Goal: Use online tool/utility: Utilize a website feature to perform a specific function

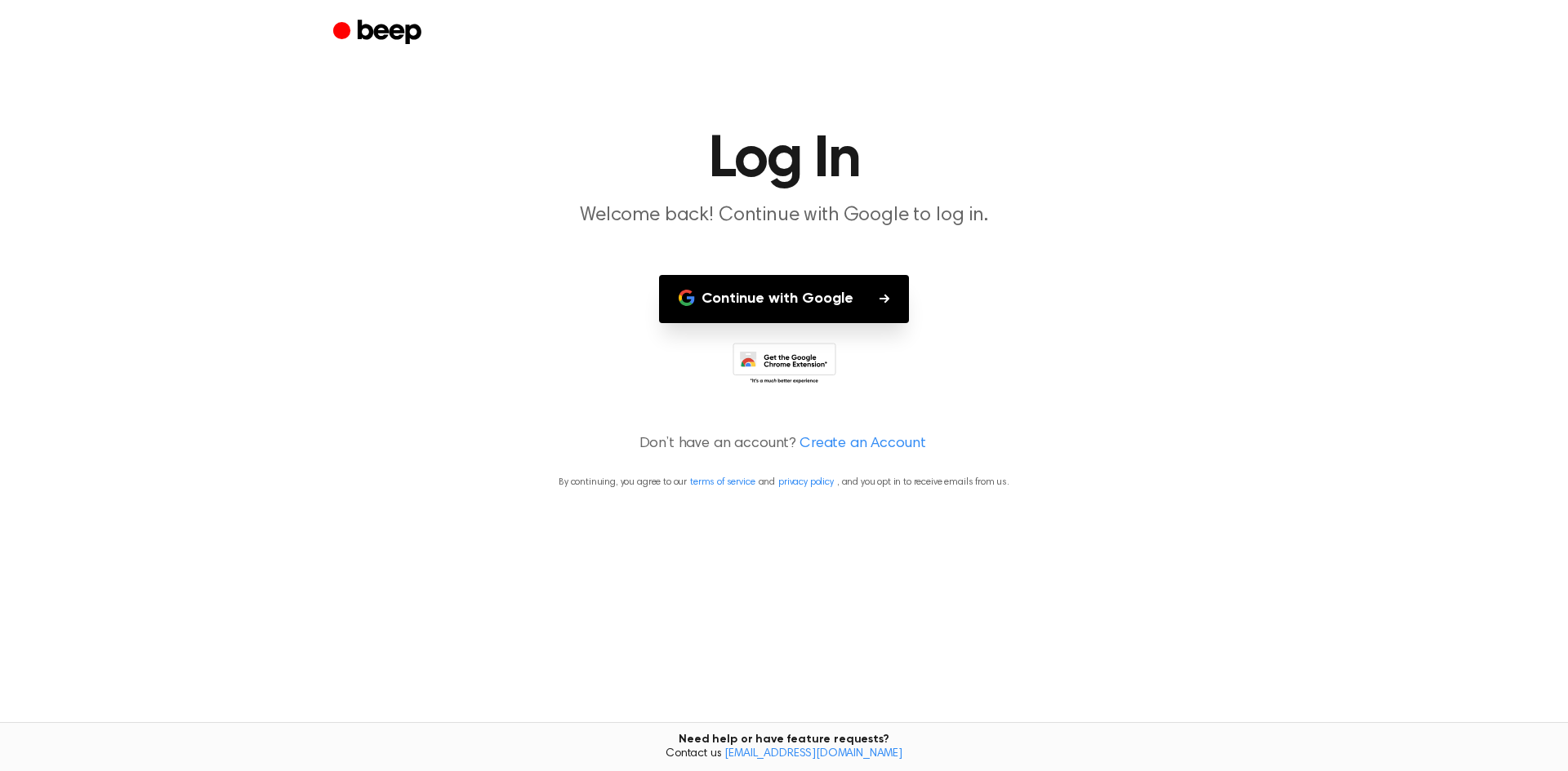
click at [800, 304] on button "Continue with Google" at bounding box center [784, 299] width 250 height 48
click at [725, 297] on button "Continue with Google" at bounding box center [784, 299] width 250 height 48
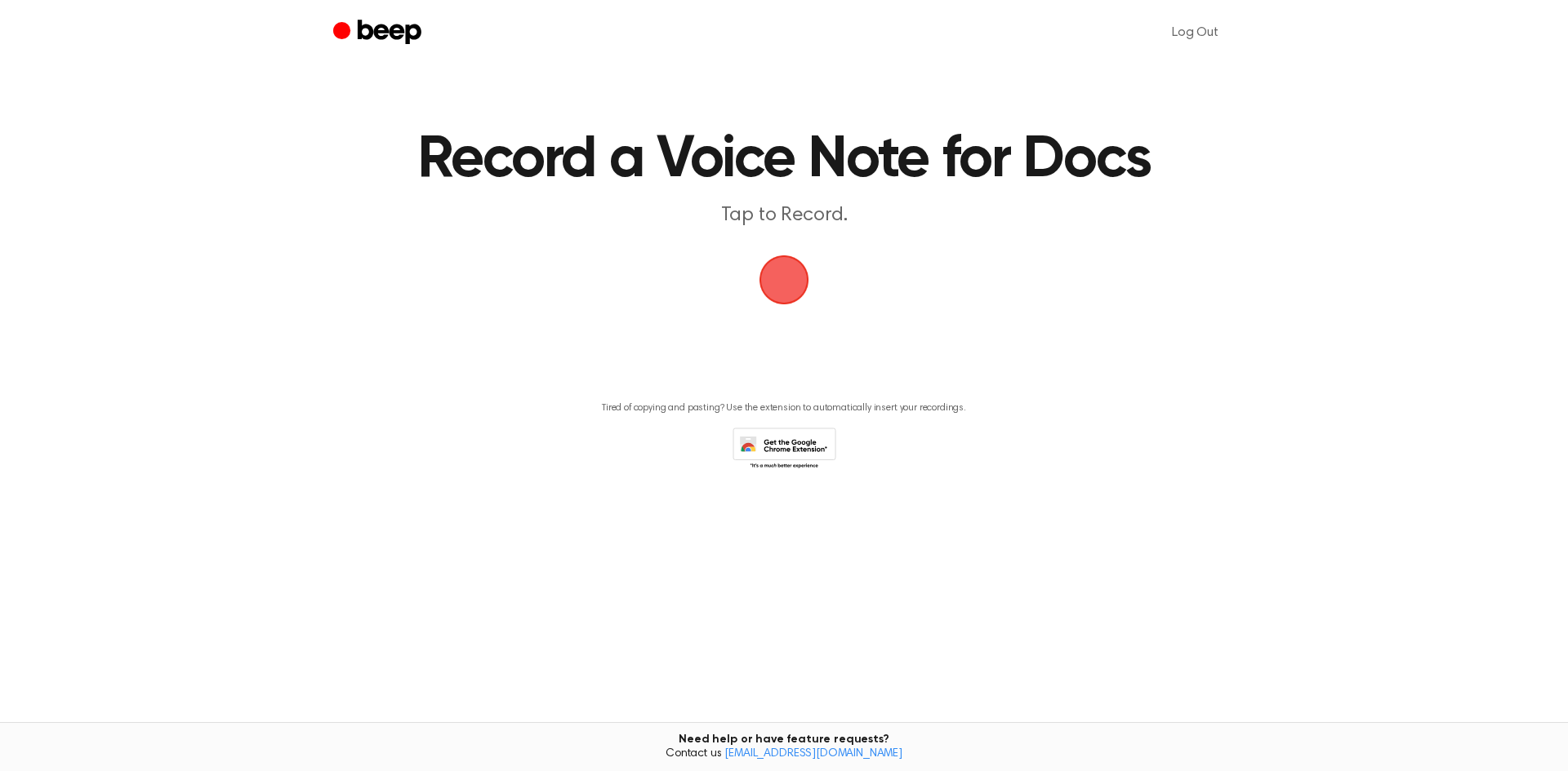
click at [796, 286] on span "button" at bounding box center [784, 281] width 50 height 50
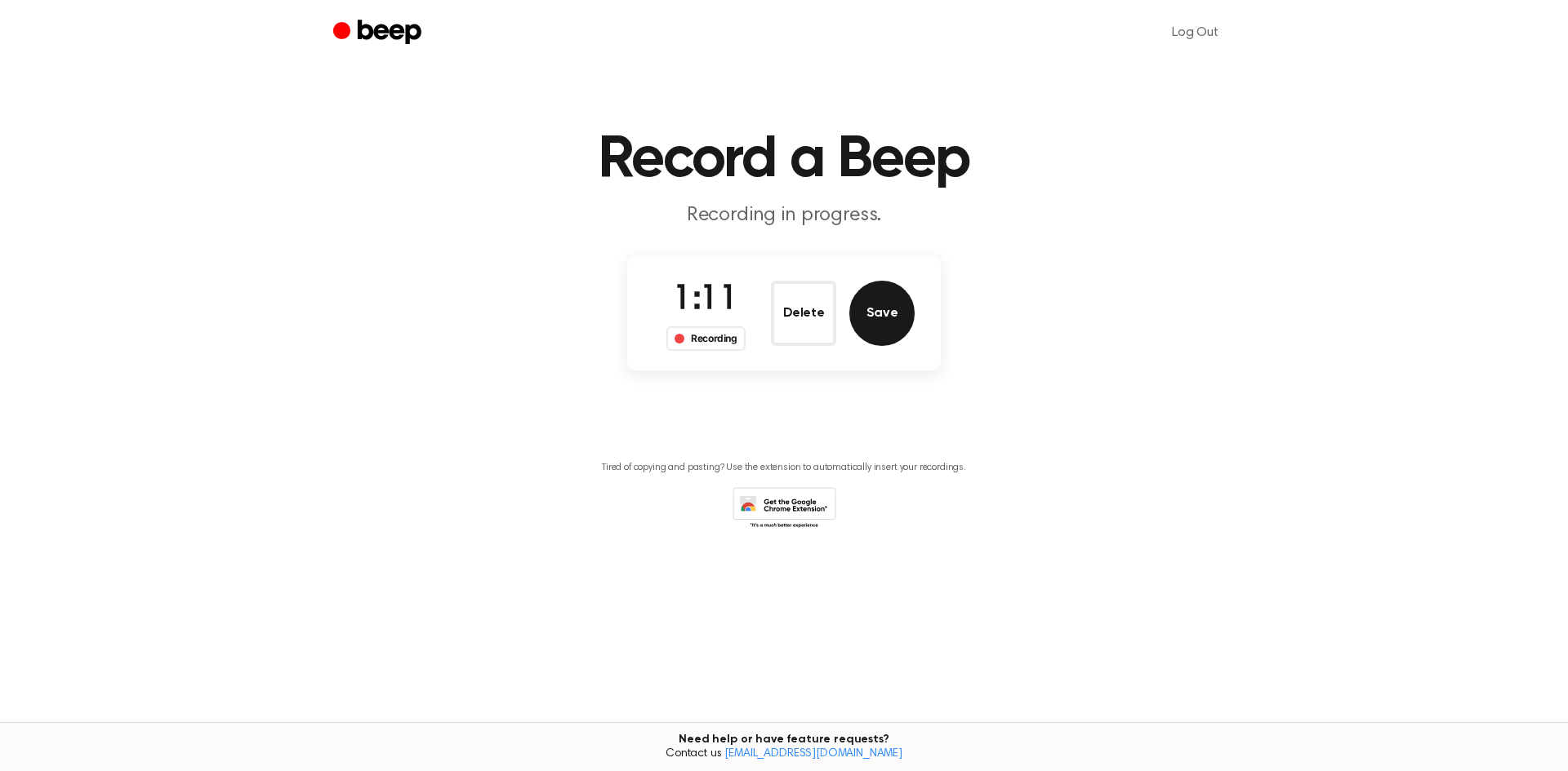
click at [870, 329] on button "Save" at bounding box center [882, 313] width 65 height 65
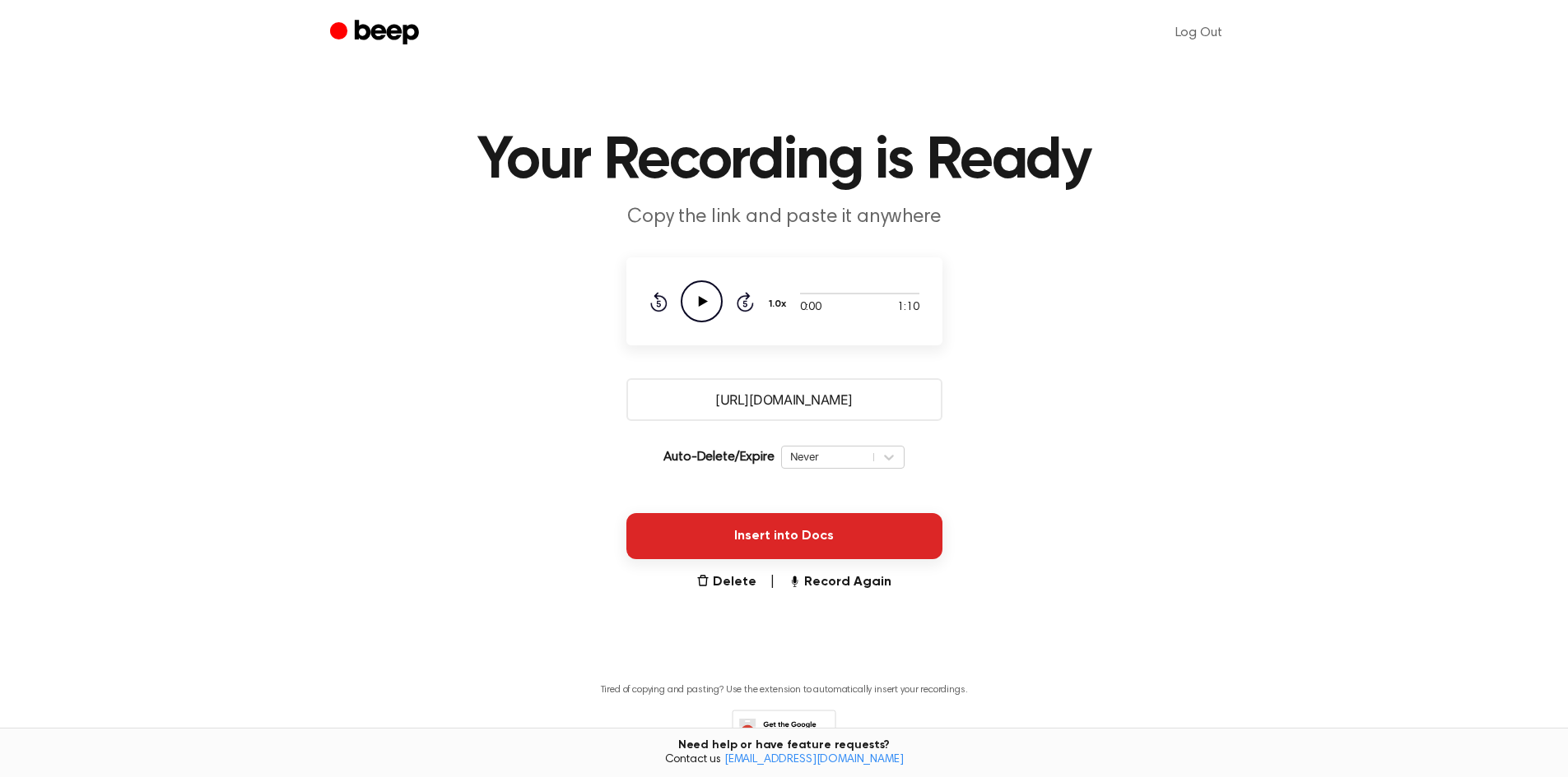
click at [780, 537] on button "Insert into Docs" at bounding box center [784, 535] width 316 height 46
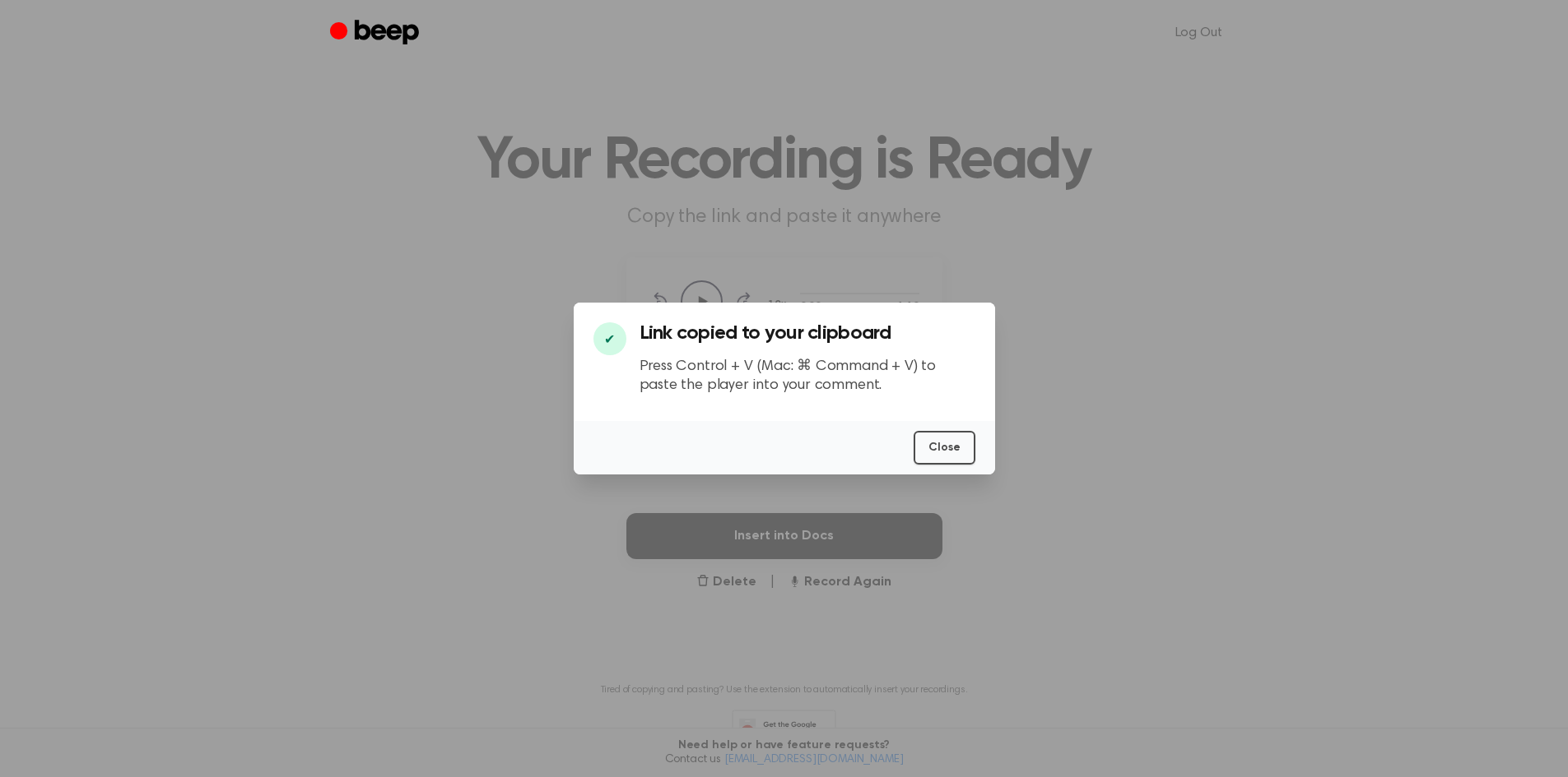
drag, startPoint x: 883, startPoint y: 432, endPoint x: 845, endPoint y: 420, distance: 39.8
click at [845, 420] on div "✔ Link copied to your clipboard Press Control + V (Mac: ⌘ Command + V) to paste…" at bounding box center [784, 361] width 422 height 119
click at [925, 445] on button "Close" at bounding box center [944, 447] width 62 height 34
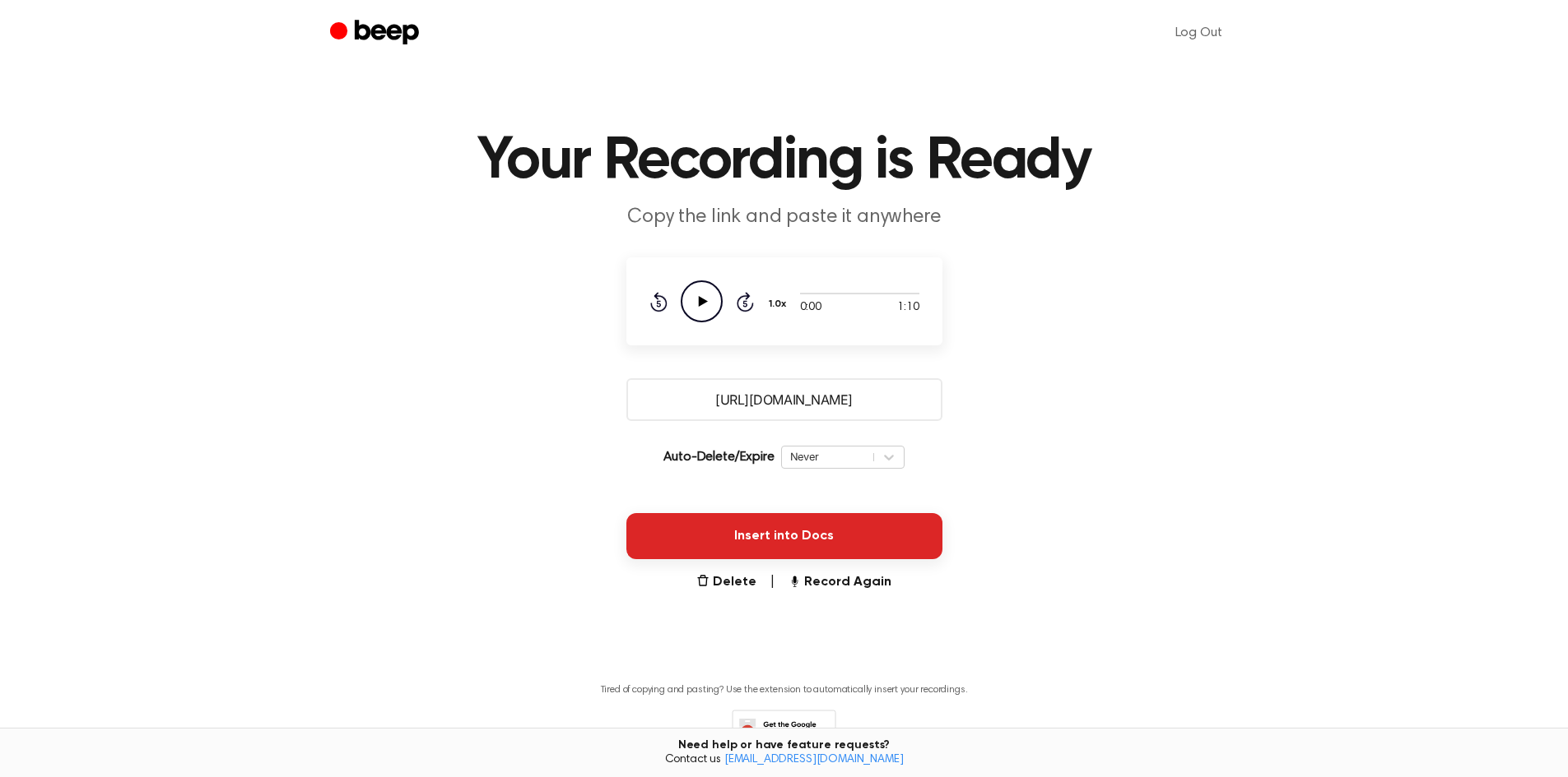
click at [770, 532] on button "Insert into Docs" at bounding box center [784, 535] width 316 height 46
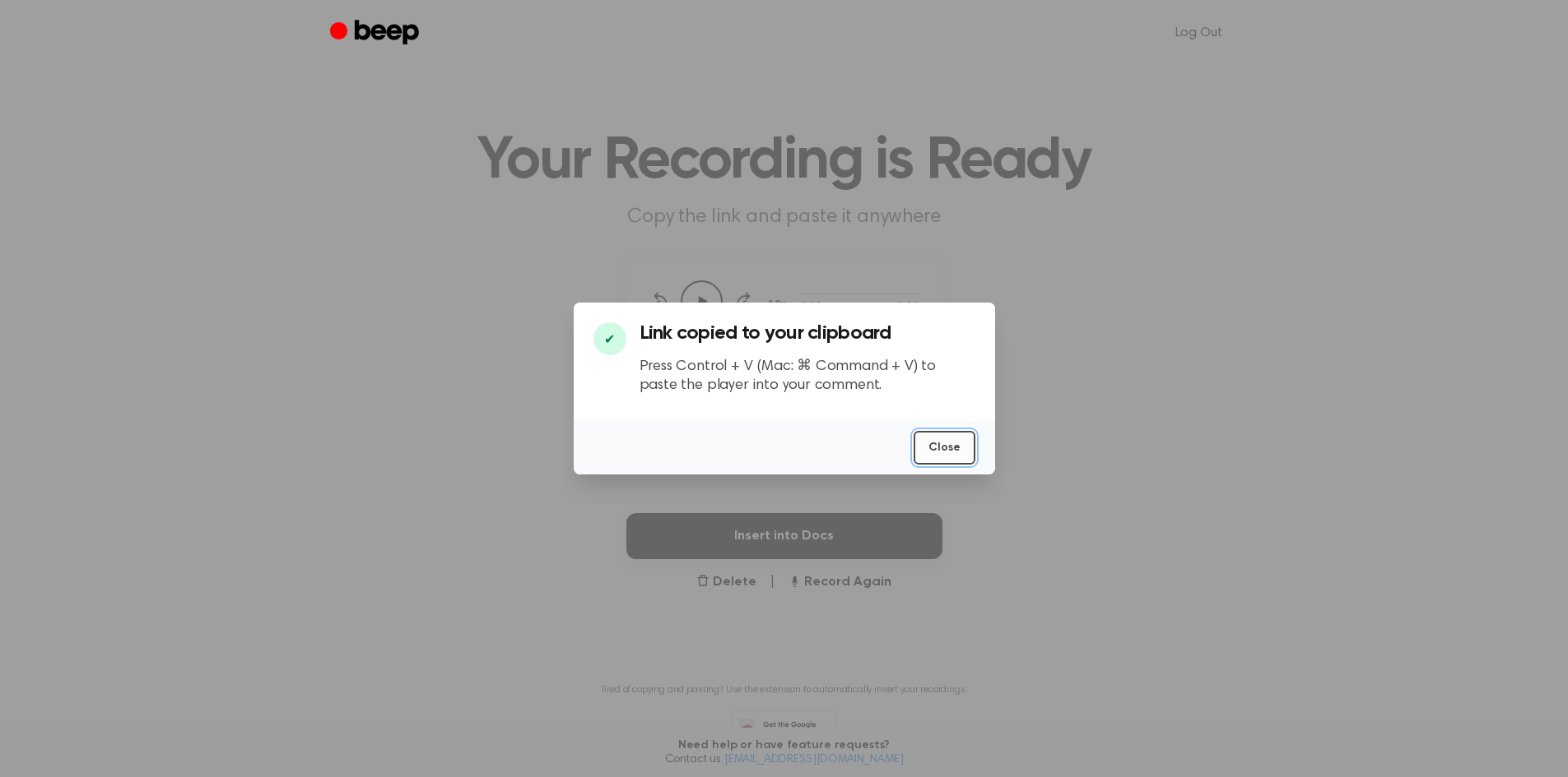
click at [933, 445] on button "Close" at bounding box center [944, 447] width 62 height 34
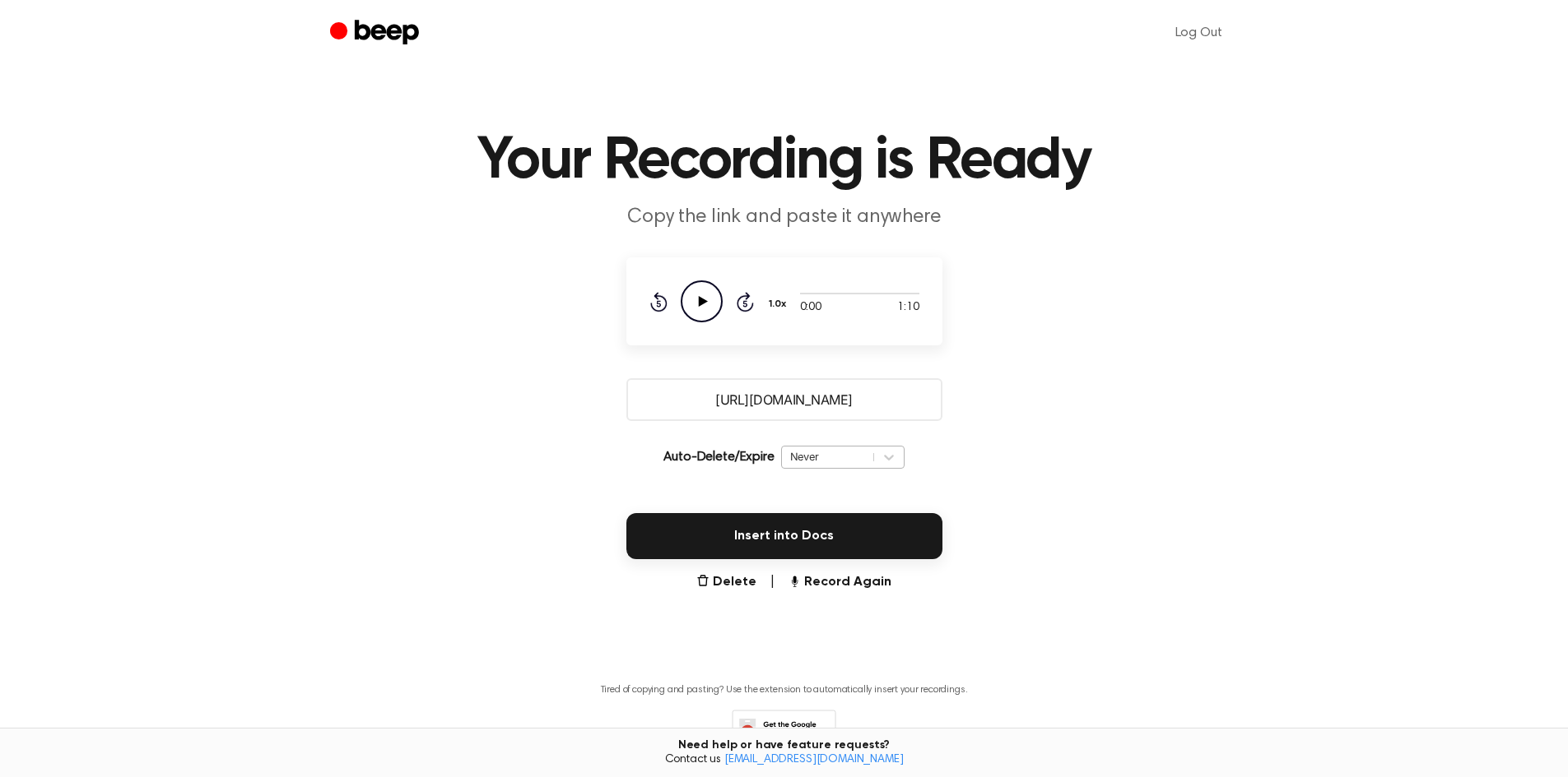
click at [809, 461] on div "Never" at bounding box center [827, 457] width 75 height 16
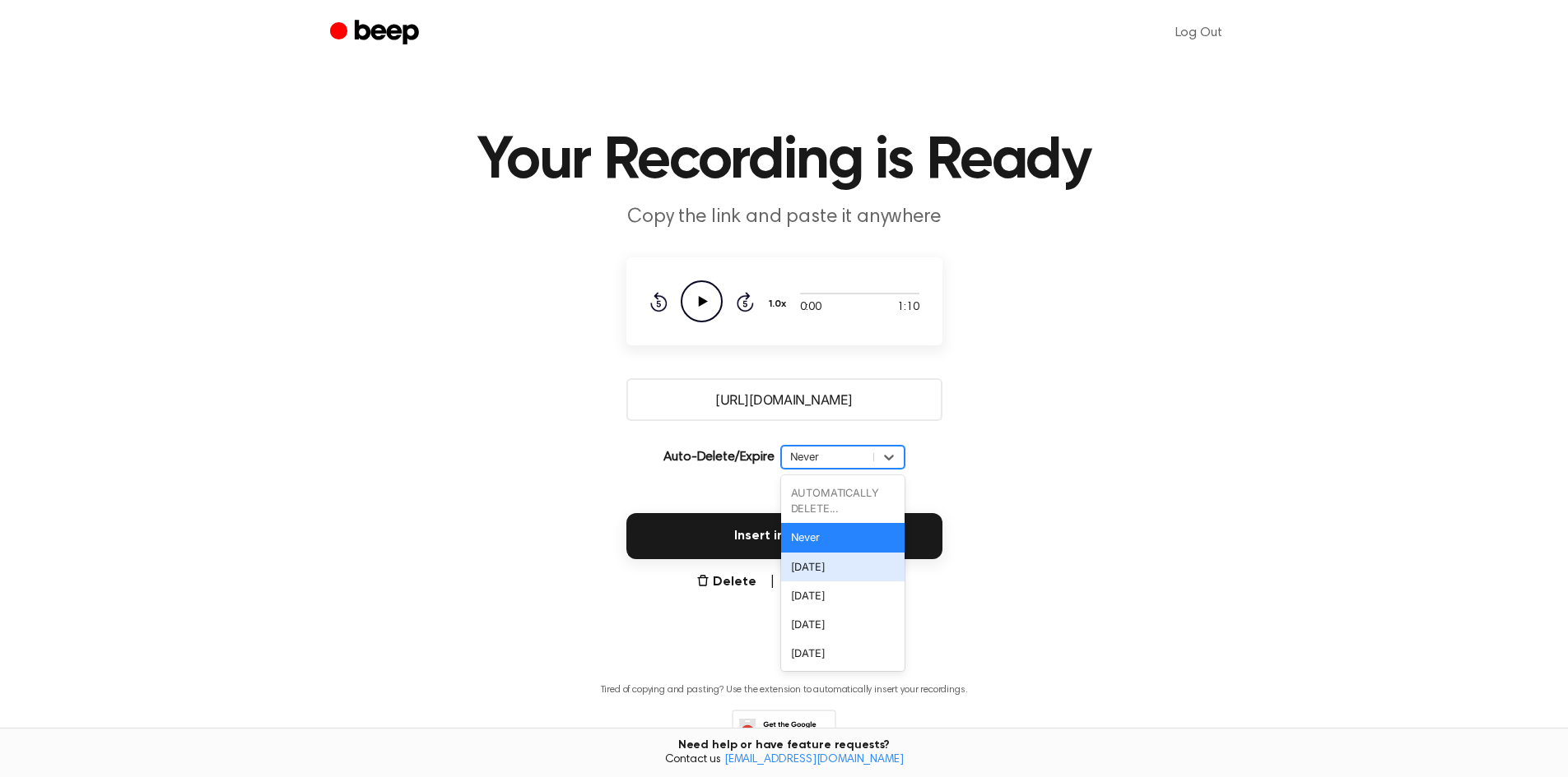
click at [818, 563] on div "In 1 Day" at bounding box center [843, 566] width 124 height 29
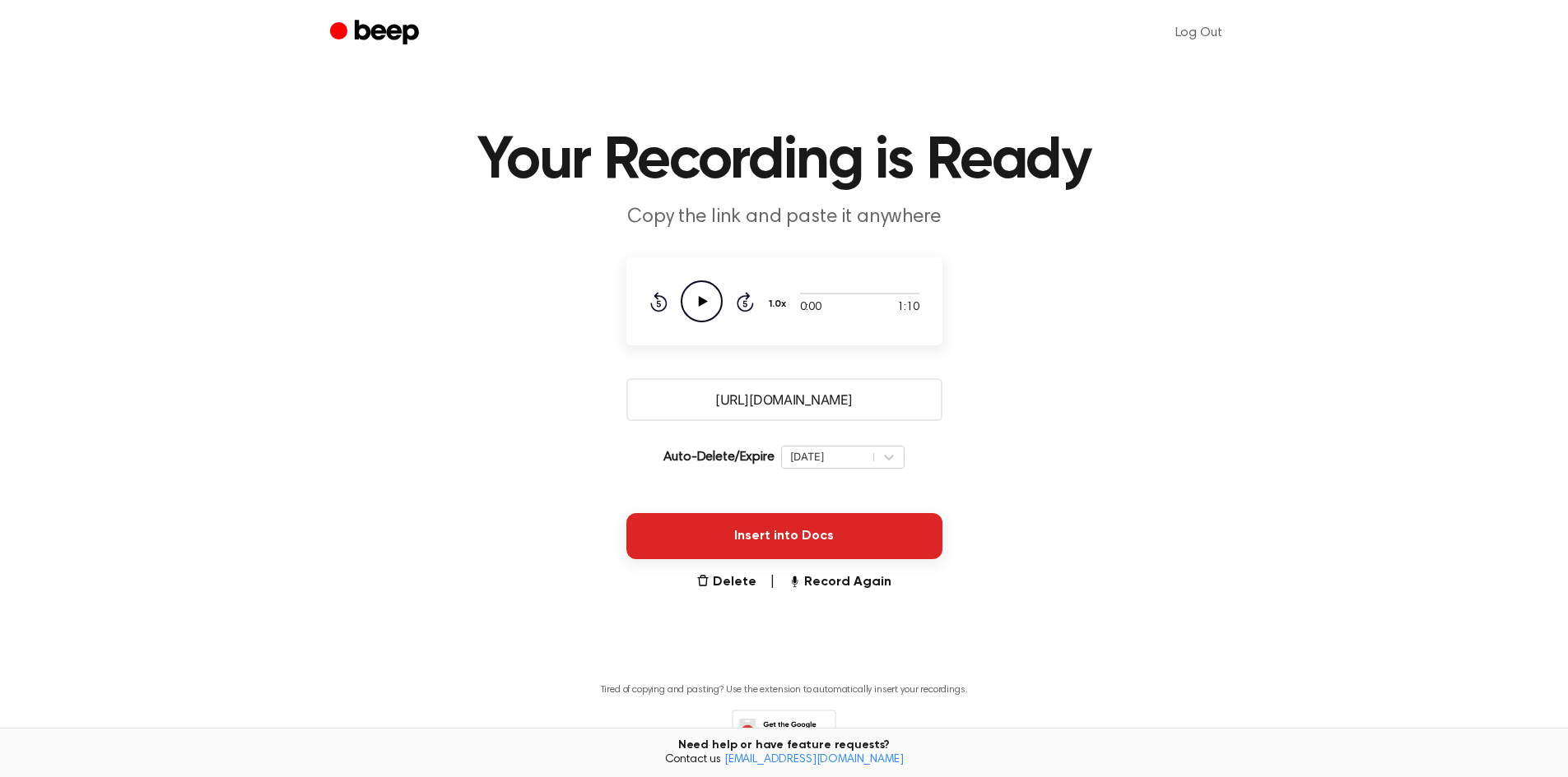
click at [792, 539] on button "Insert into Docs" at bounding box center [784, 535] width 316 height 46
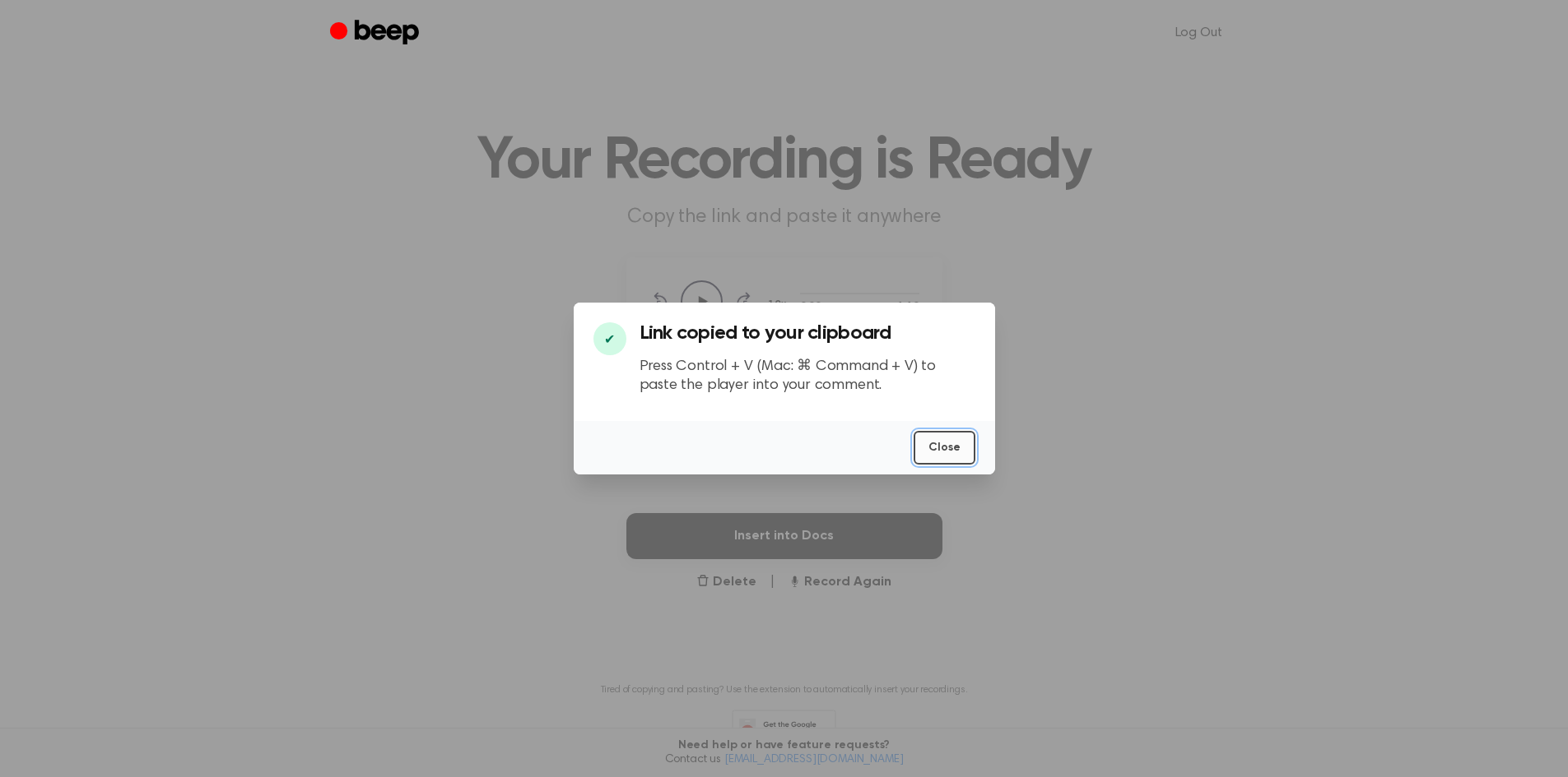
click at [947, 446] on button "Close" at bounding box center [944, 447] width 62 height 34
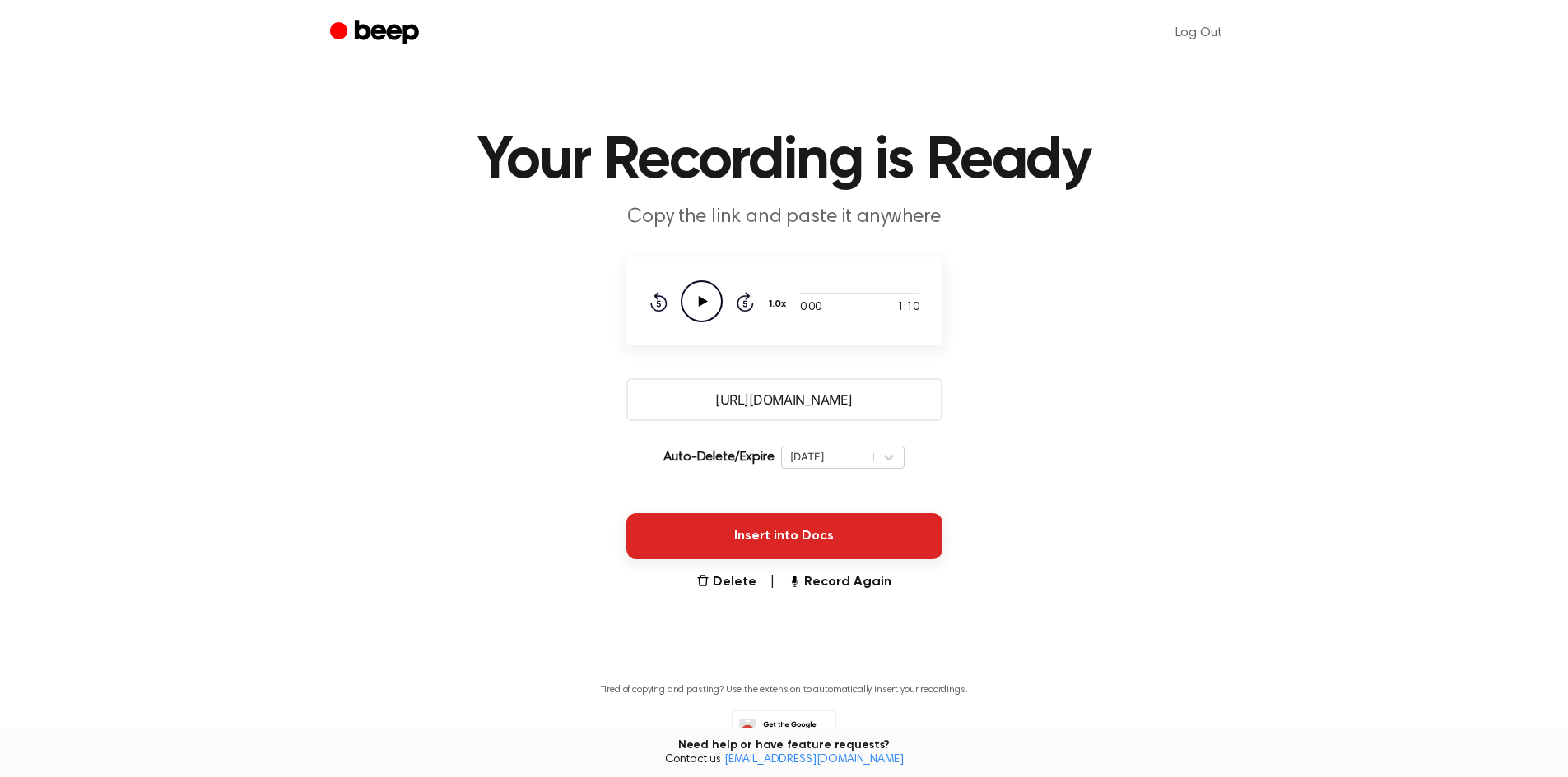
click at [777, 520] on button "Insert into Docs" at bounding box center [784, 535] width 316 height 46
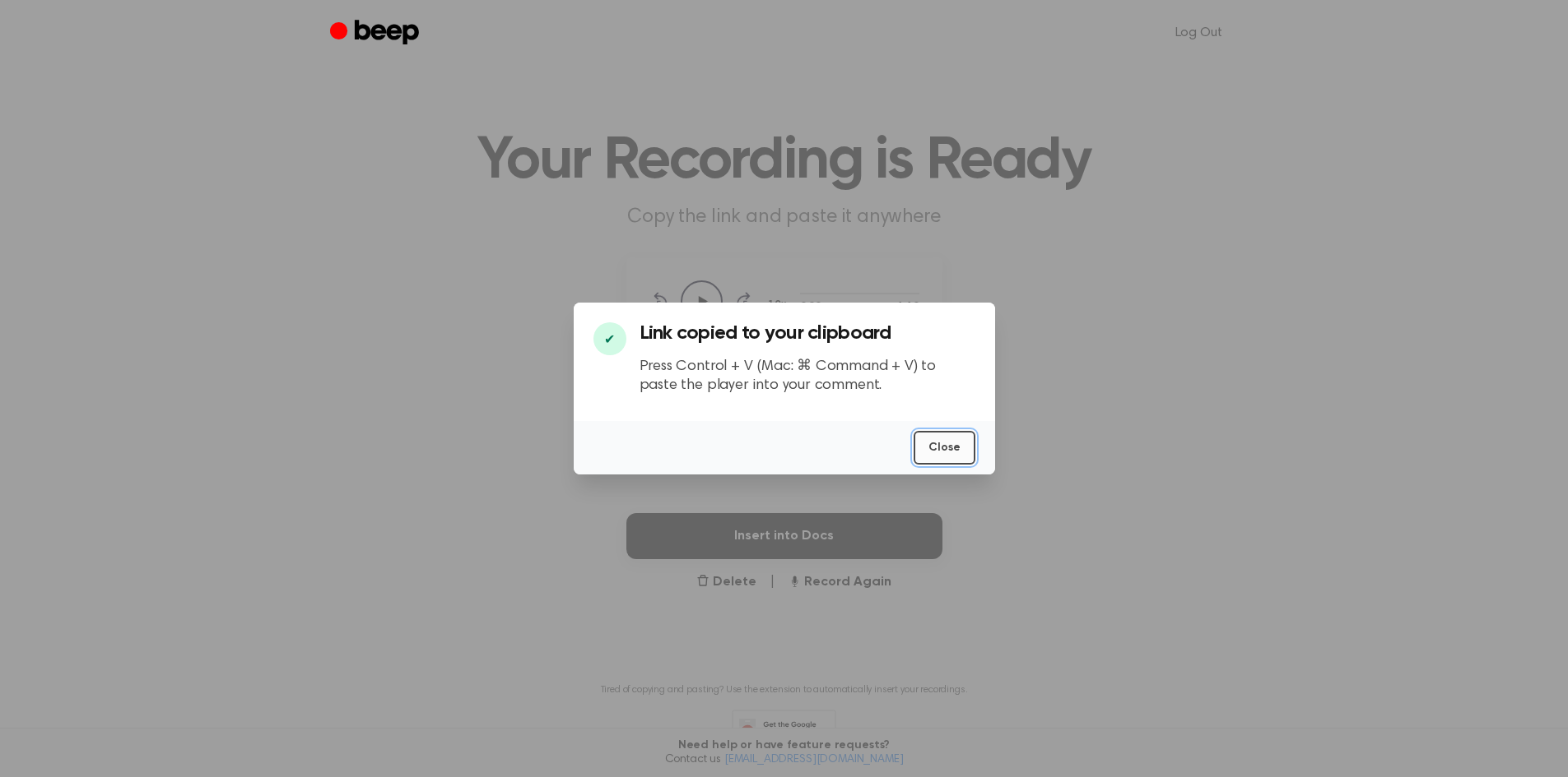
click at [939, 447] on button "Close" at bounding box center [944, 447] width 62 height 34
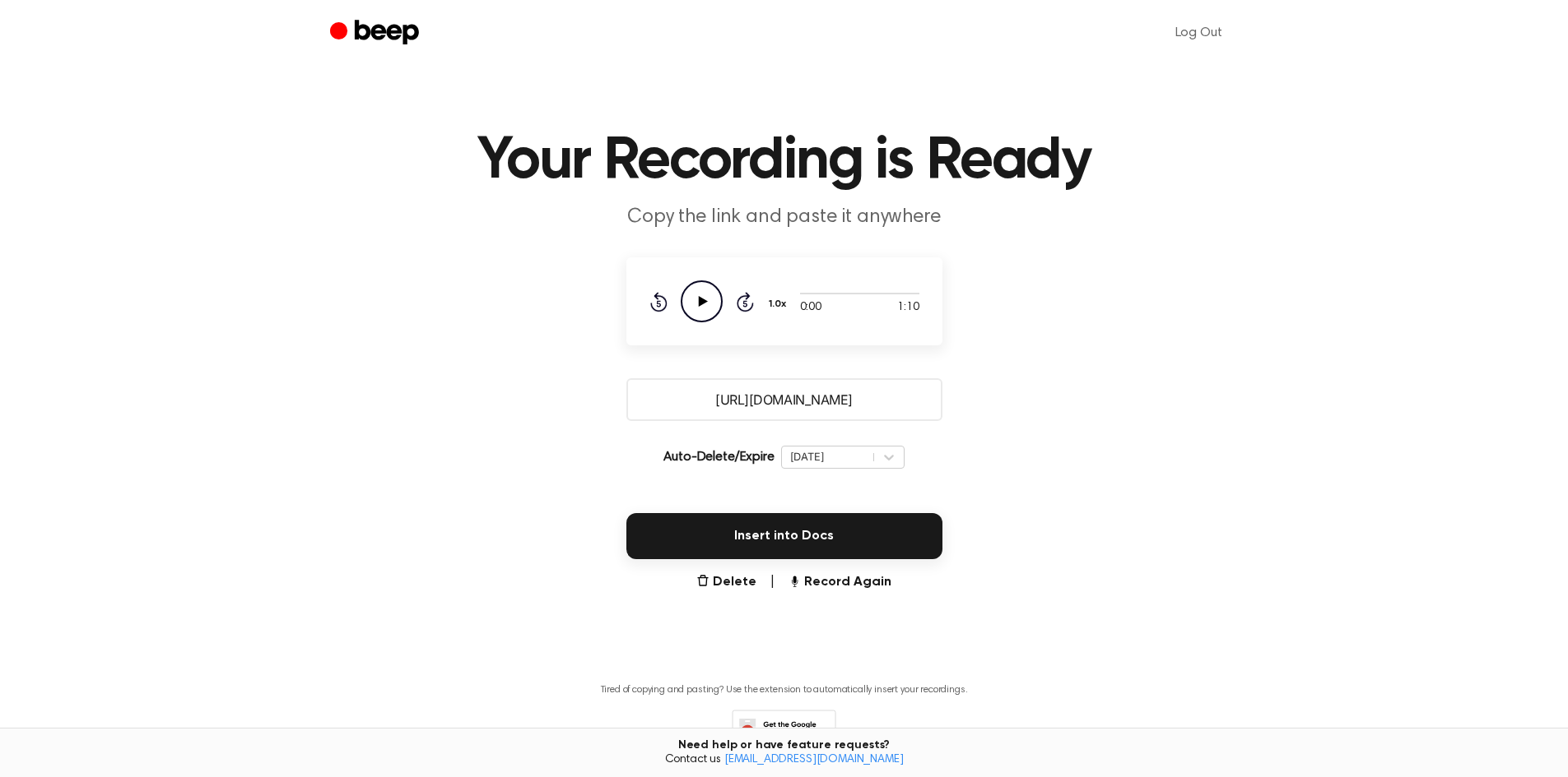
click at [702, 296] on icon "Play Audio" at bounding box center [702, 301] width 42 height 42
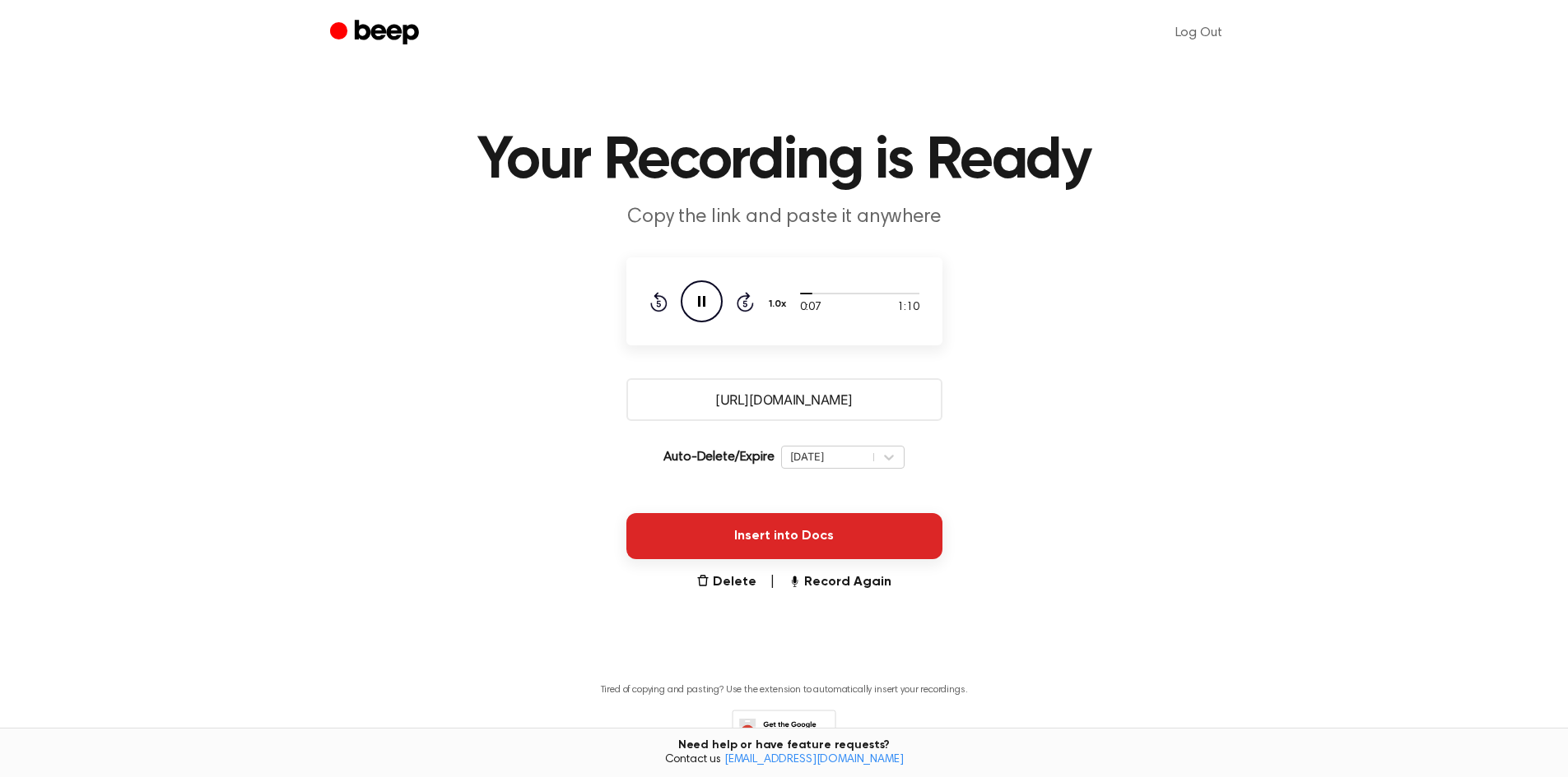
click at [816, 542] on button "Insert into Docs" at bounding box center [784, 535] width 316 height 46
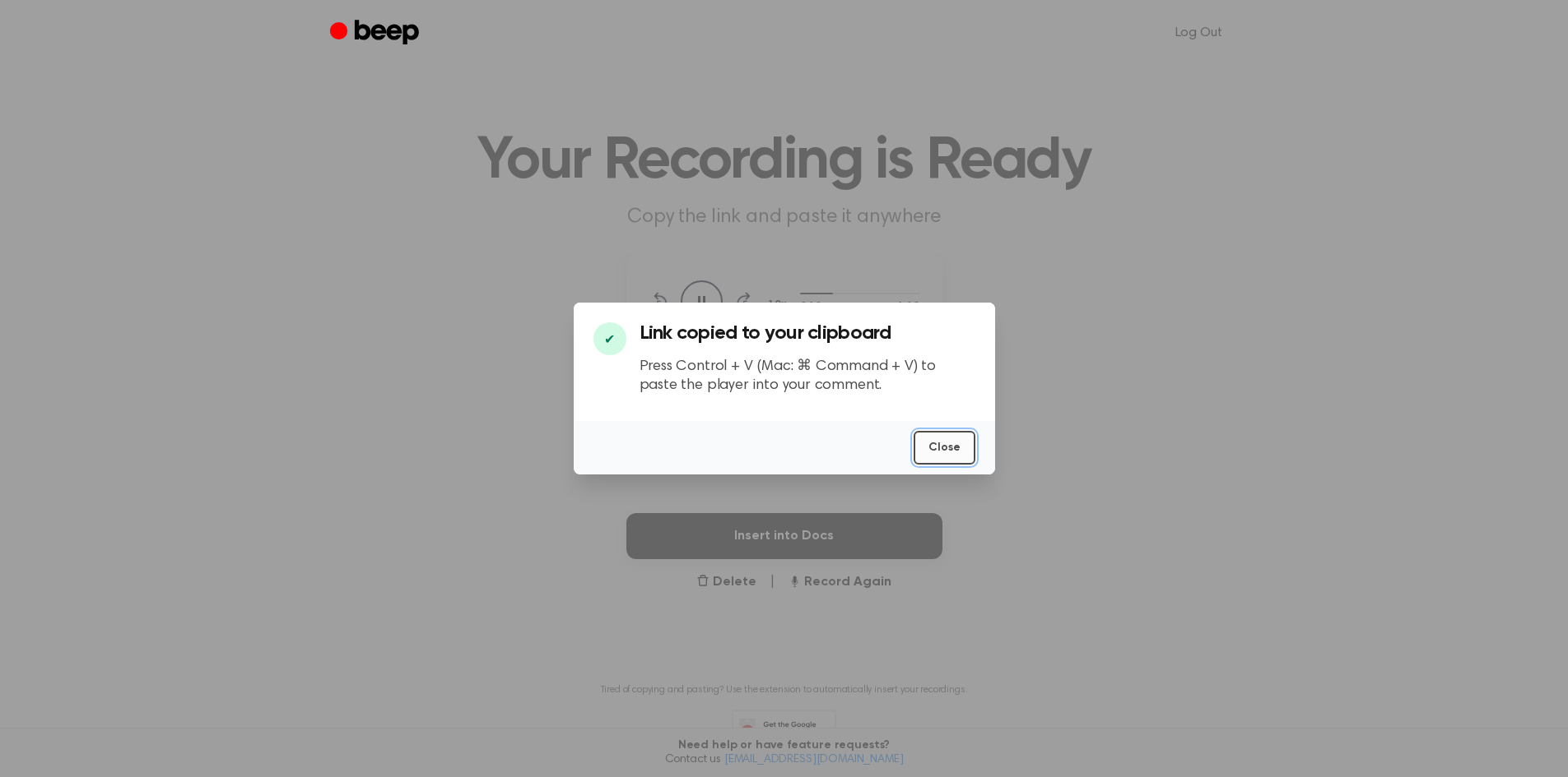
click at [946, 442] on button "Close" at bounding box center [944, 447] width 62 height 34
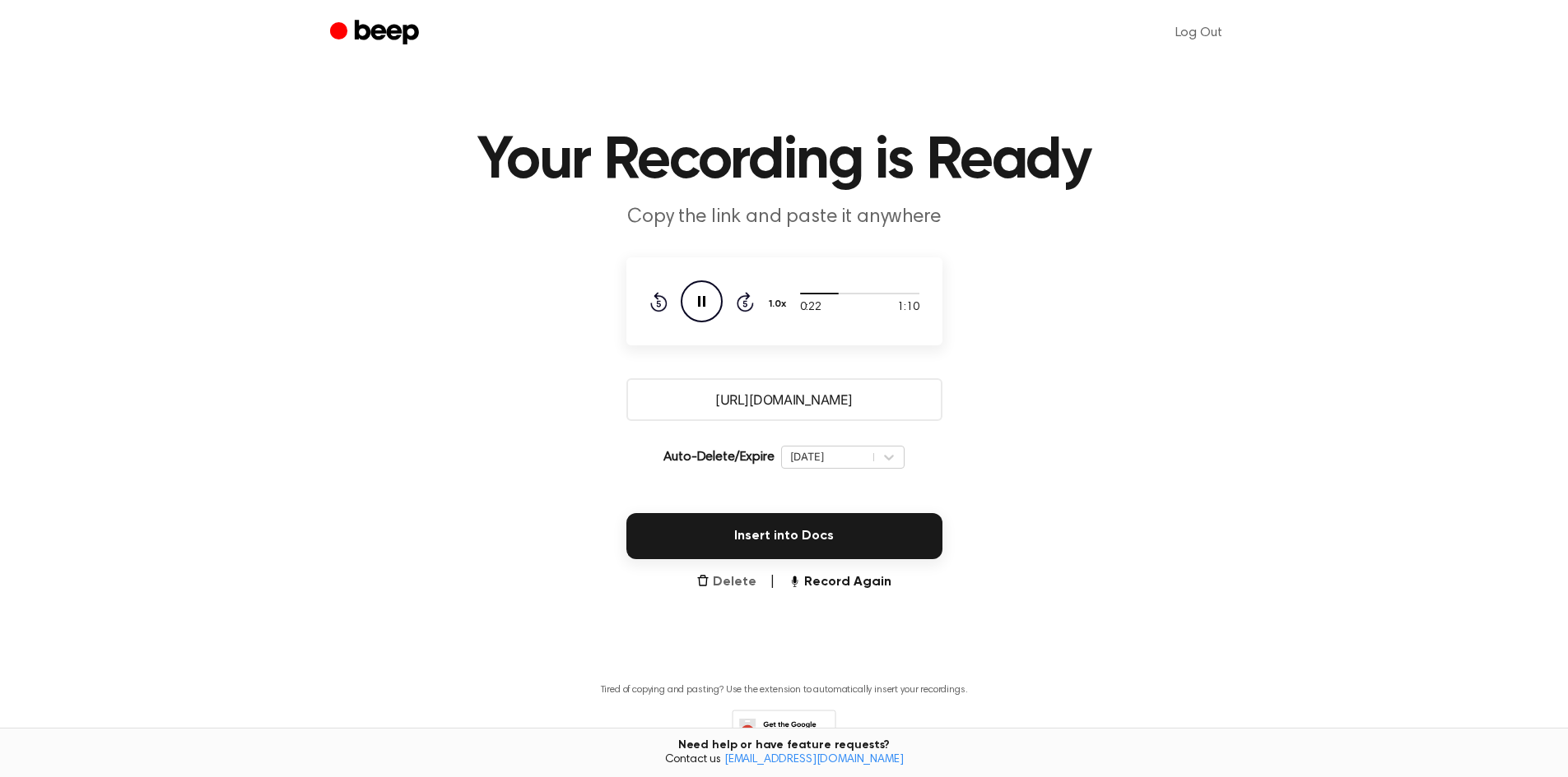
click at [735, 581] on button "Delete" at bounding box center [726, 582] width 60 height 20
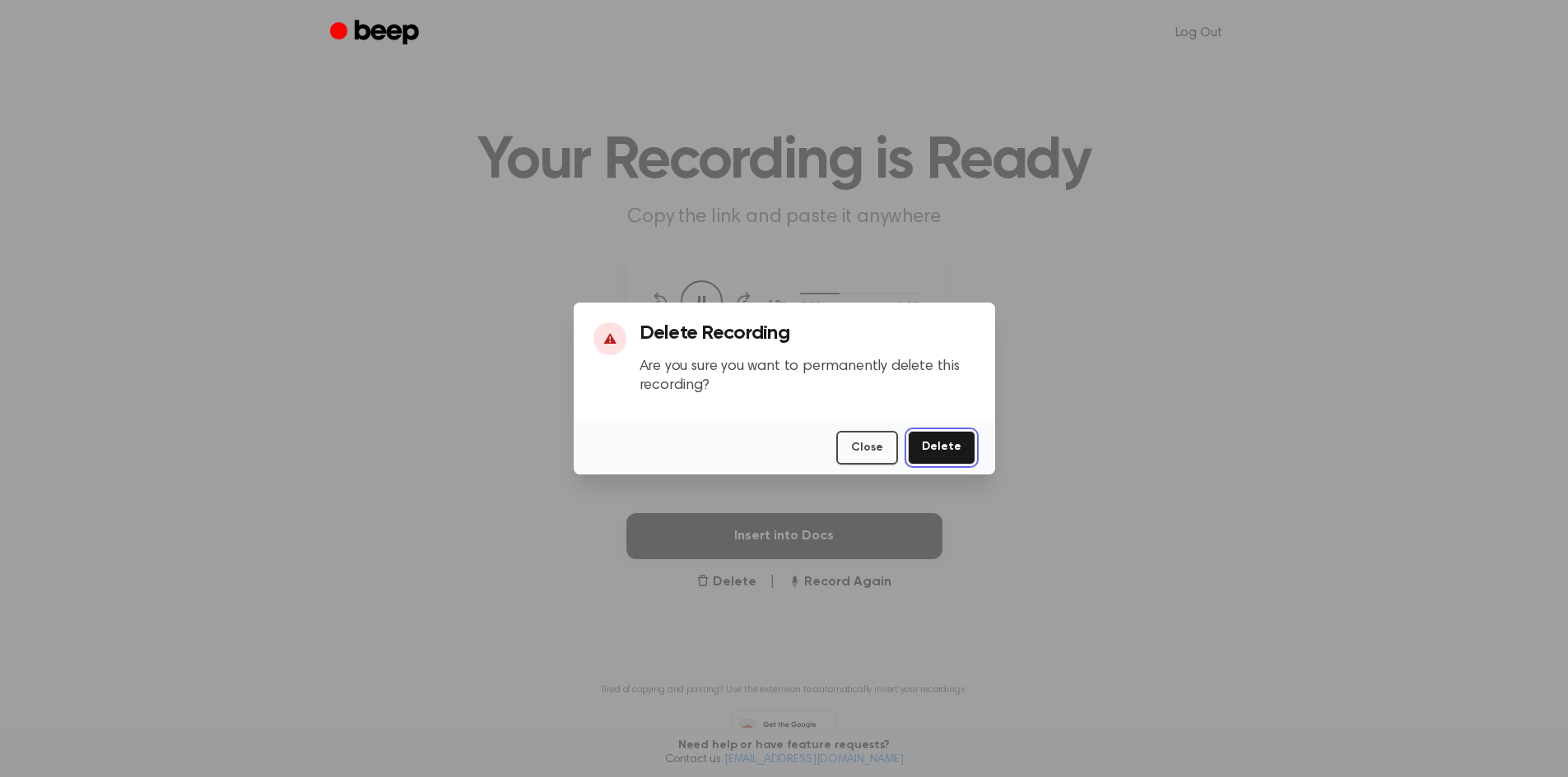
click at [935, 450] on button "Delete" at bounding box center [941, 447] width 67 height 34
